Goal: Task Accomplishment & Management: Manage account settings

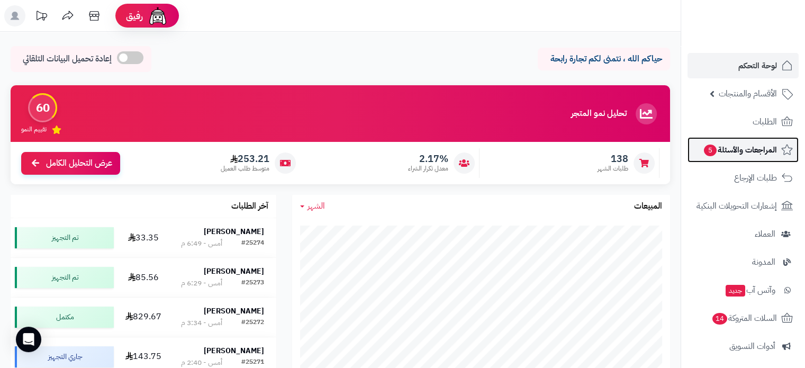
click at [743, 148] on span "المراجعات والأسئلة 5" at bounding box center [740, 149] width 74 height 15
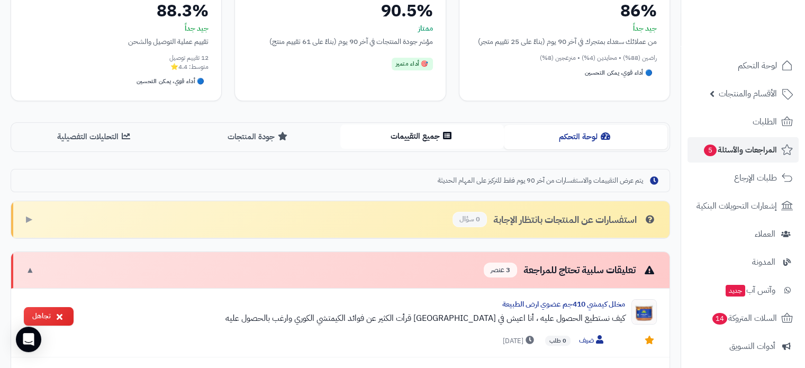
click at [423, 130] on button "جميع التقييمات" at bounding box center [422, 136] width 164 height 24
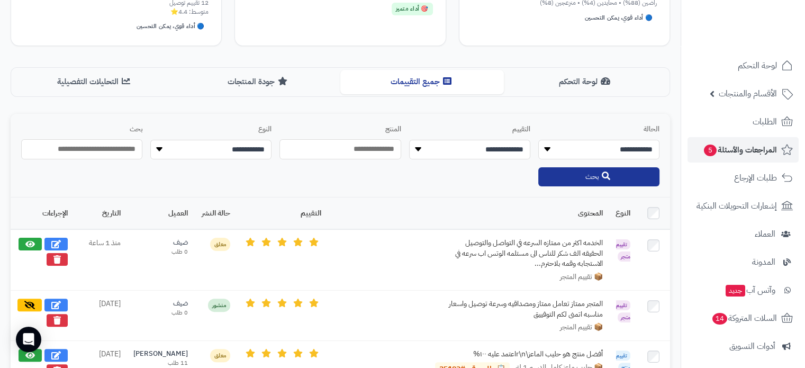
scroll to position [318, 0]
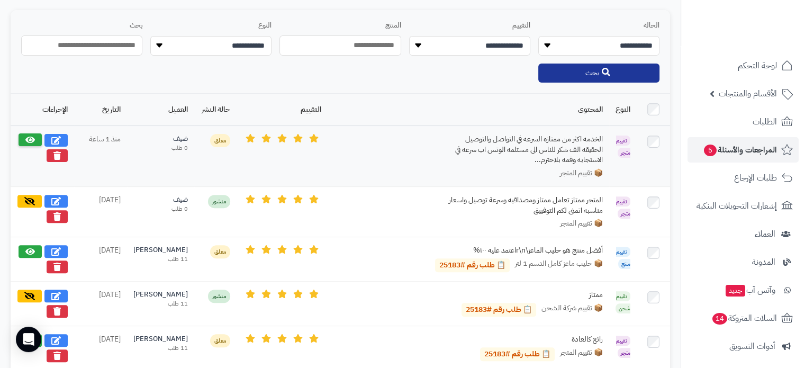
click at [31, 136] on icon at bounding box center [30, 140] width 10 height 8
